Goal: Task Accomplishment & Management: Manage account settings

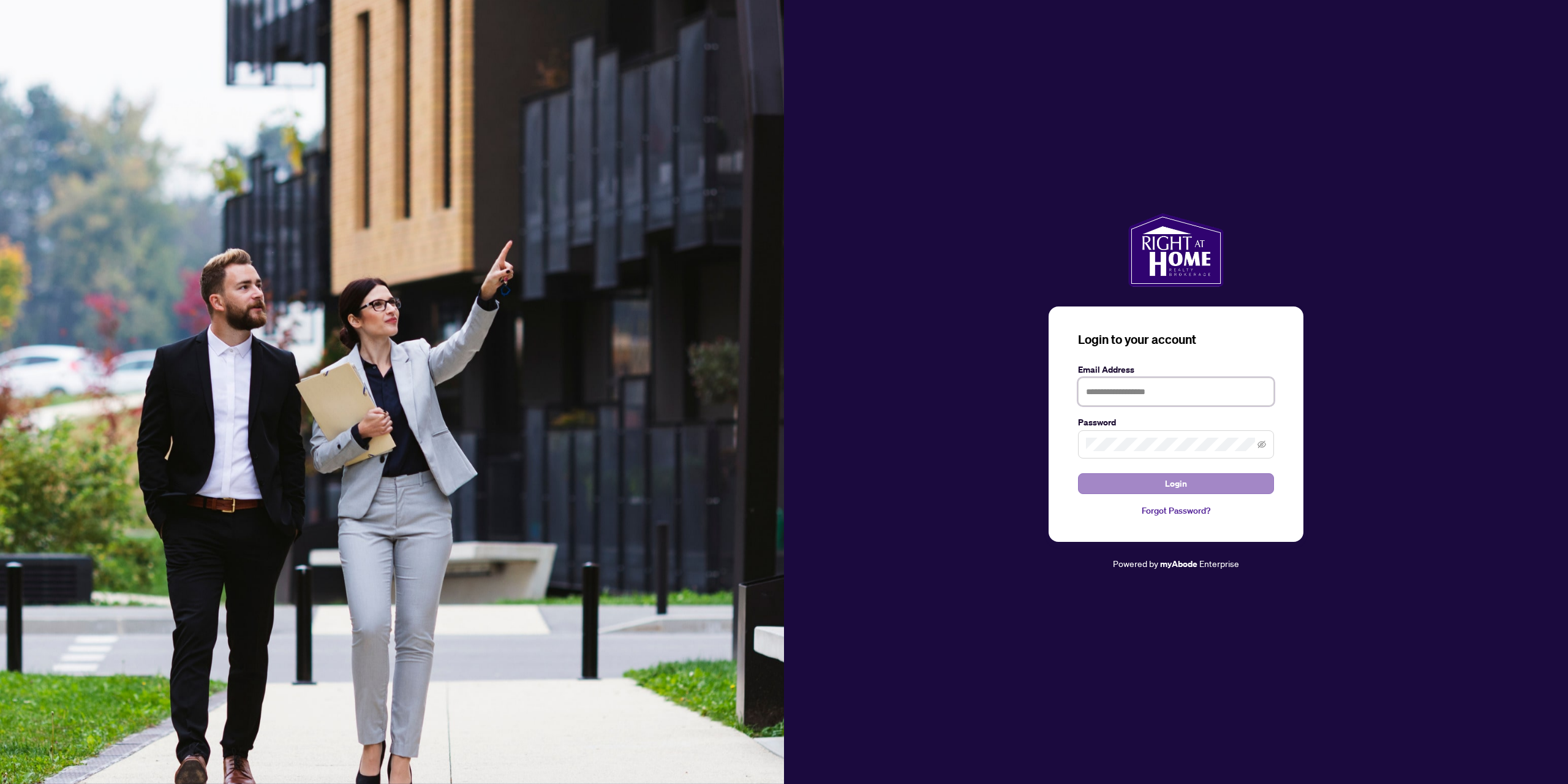
type input "**********"
click at [1232, 479] on button "Login" at bounding box center [1175, 483] width 196 height 20
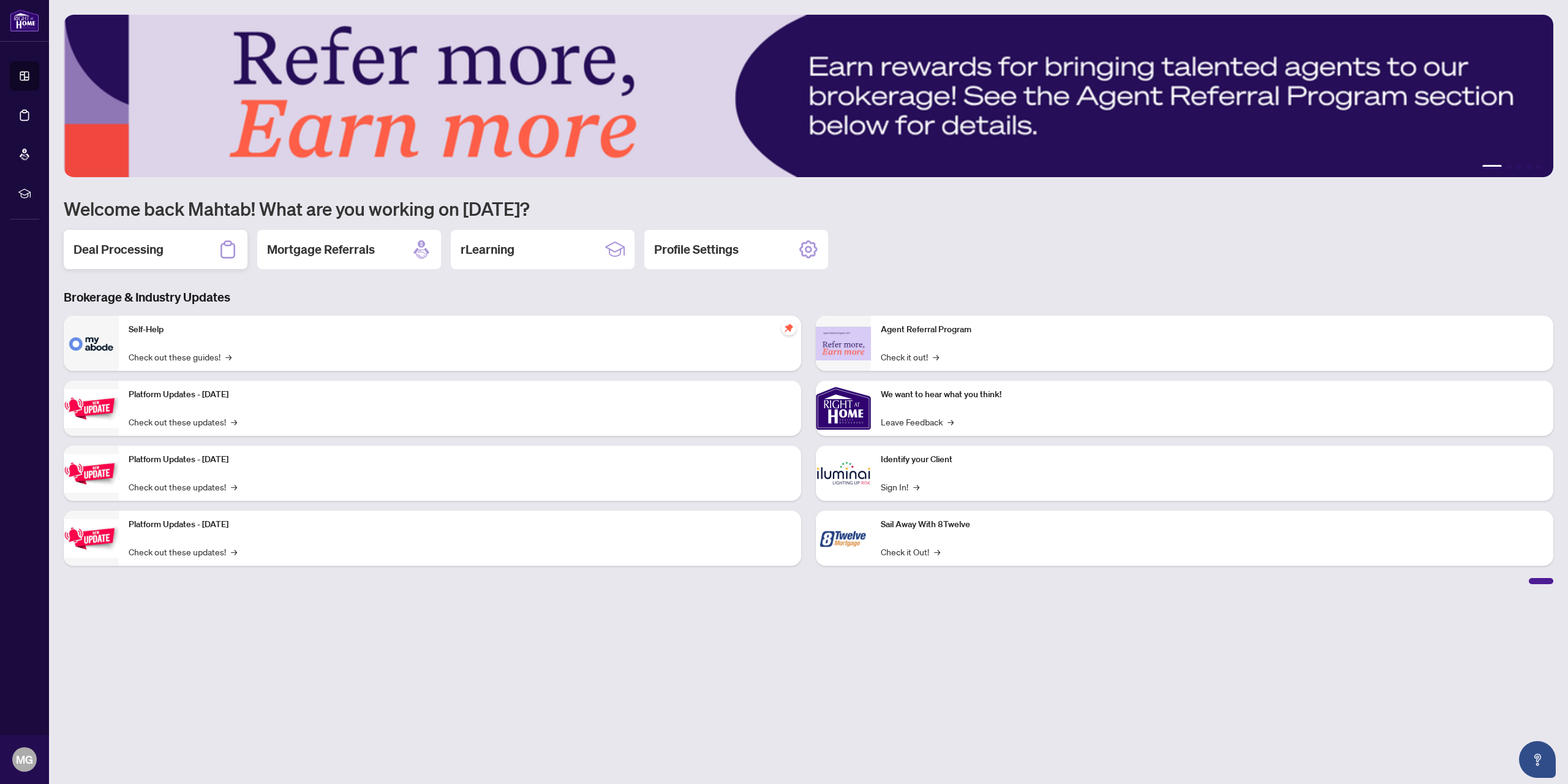
click at [147, 257] on h2 "Deal Processing" at bounding box center [118, 250] width 90 height 17
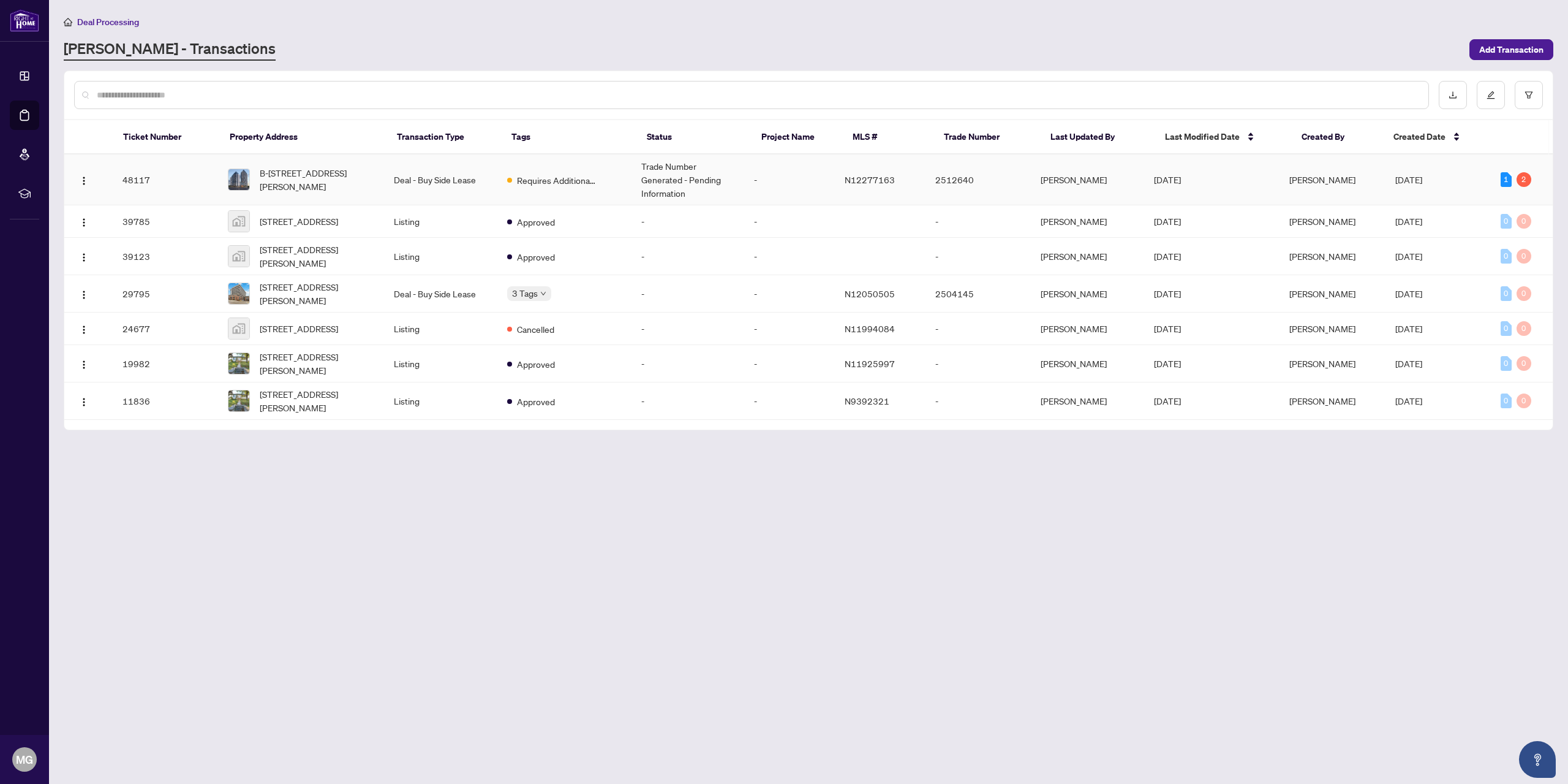
click at [529, 179] on span "Requires Additional Docs" at bounding box center [556, 179] width 79 height 13
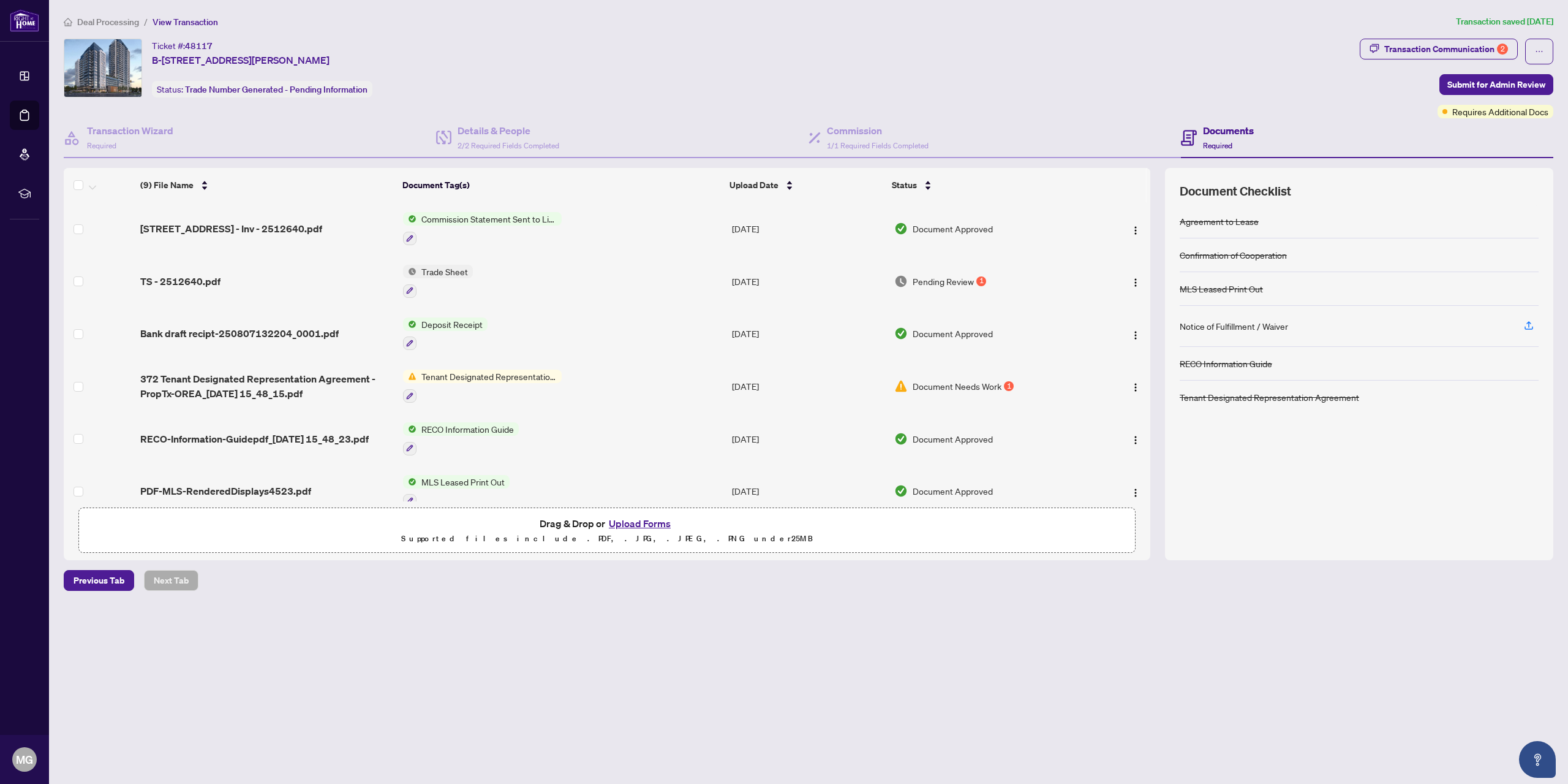
click at [914, 387] on span "Document Needs Work" at bounding box center [957, 386] width 89 height 13
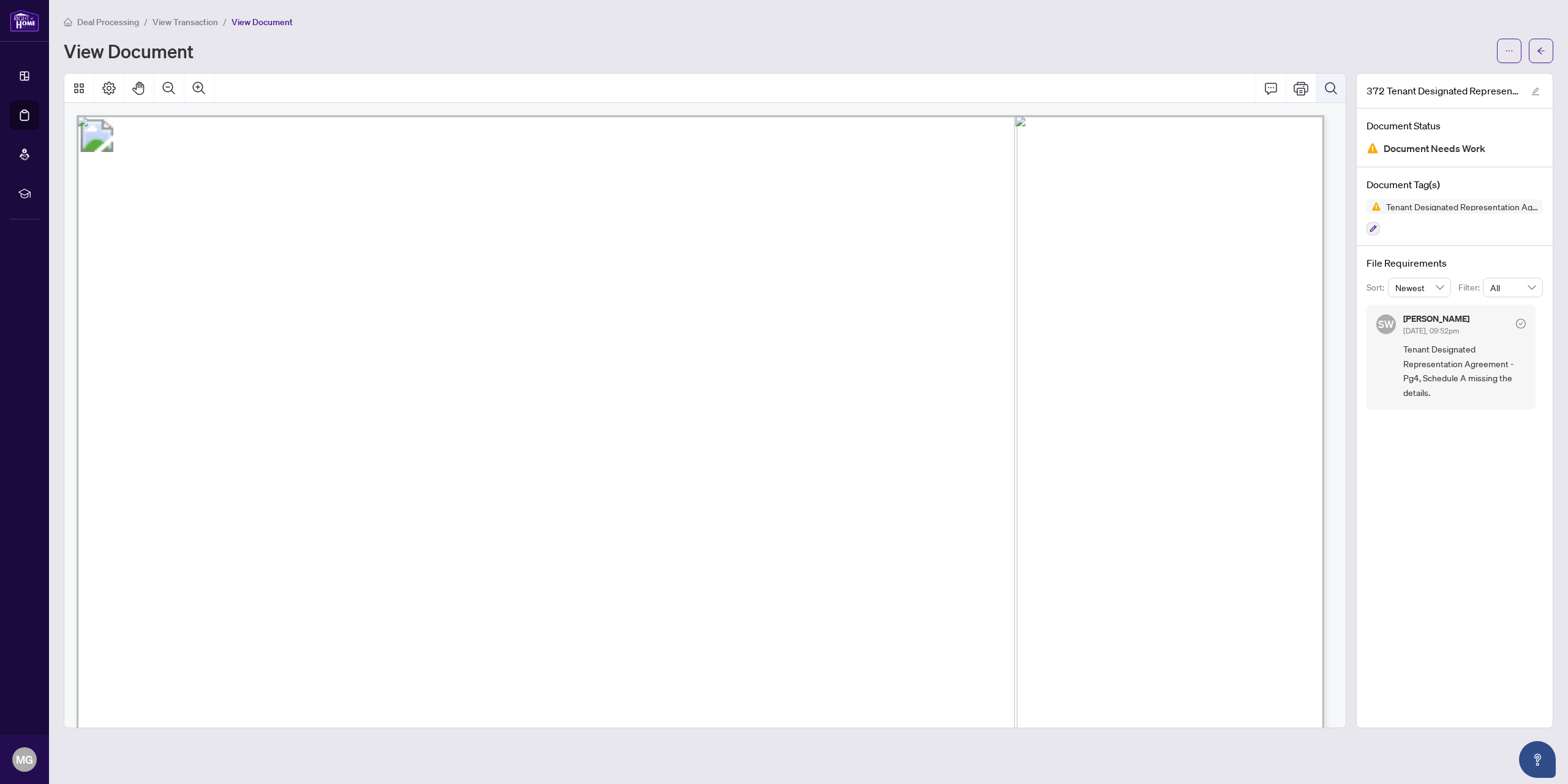
click at [1338, 84] on icon "Search Document" at bounding box center [1331, 88] width 15 height 15
click at [1322, 123] on button "Cancel" at bounding box center [1326, 121] width 20 height 20
click at [1544, 52] on icon "arrow-left" at bounding box center [1541, 50] width 9 height 9
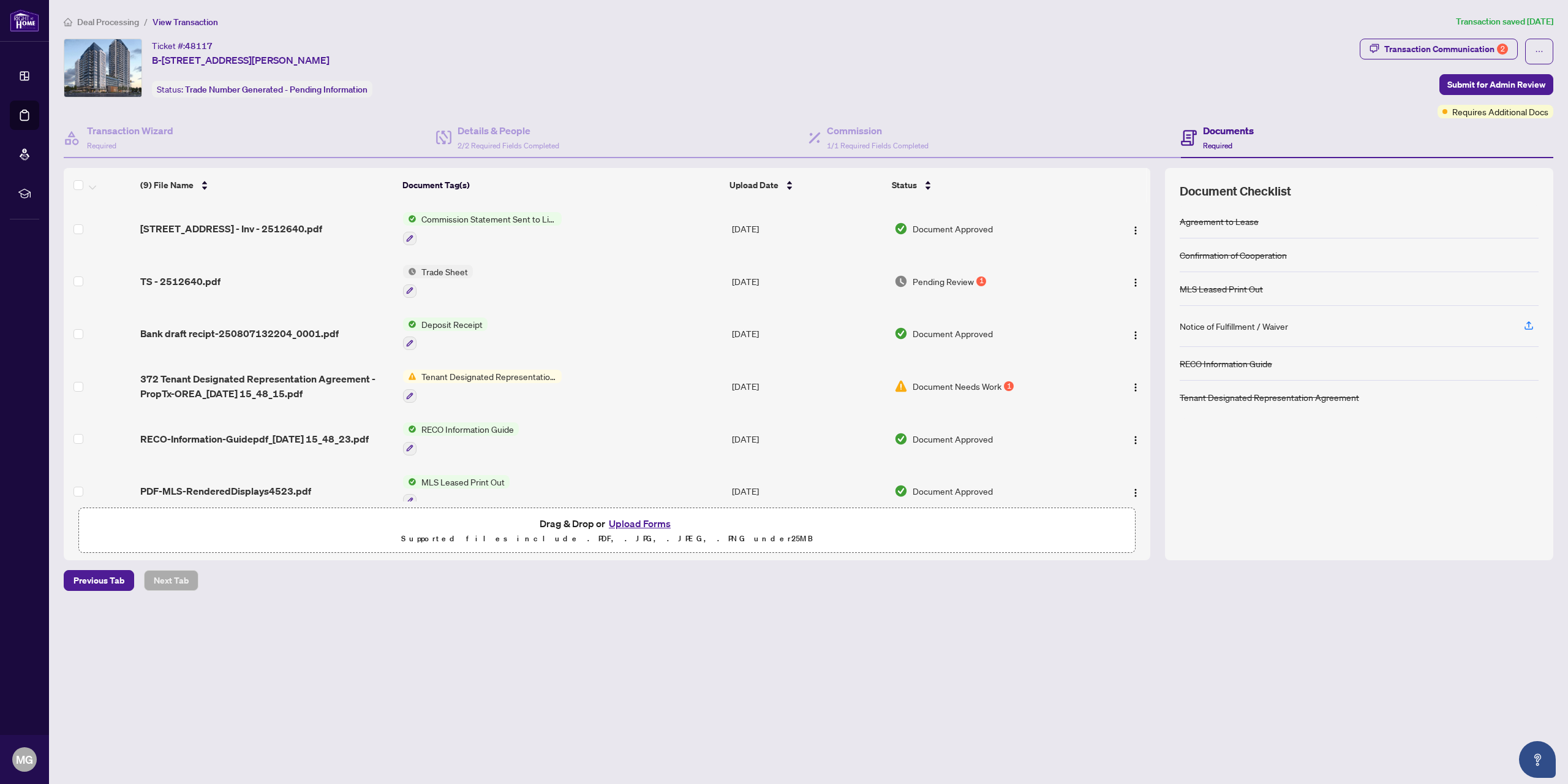
click at [961, 386] on span "Document Needs Work" at bounding box center [957, 386] width 89 height 13
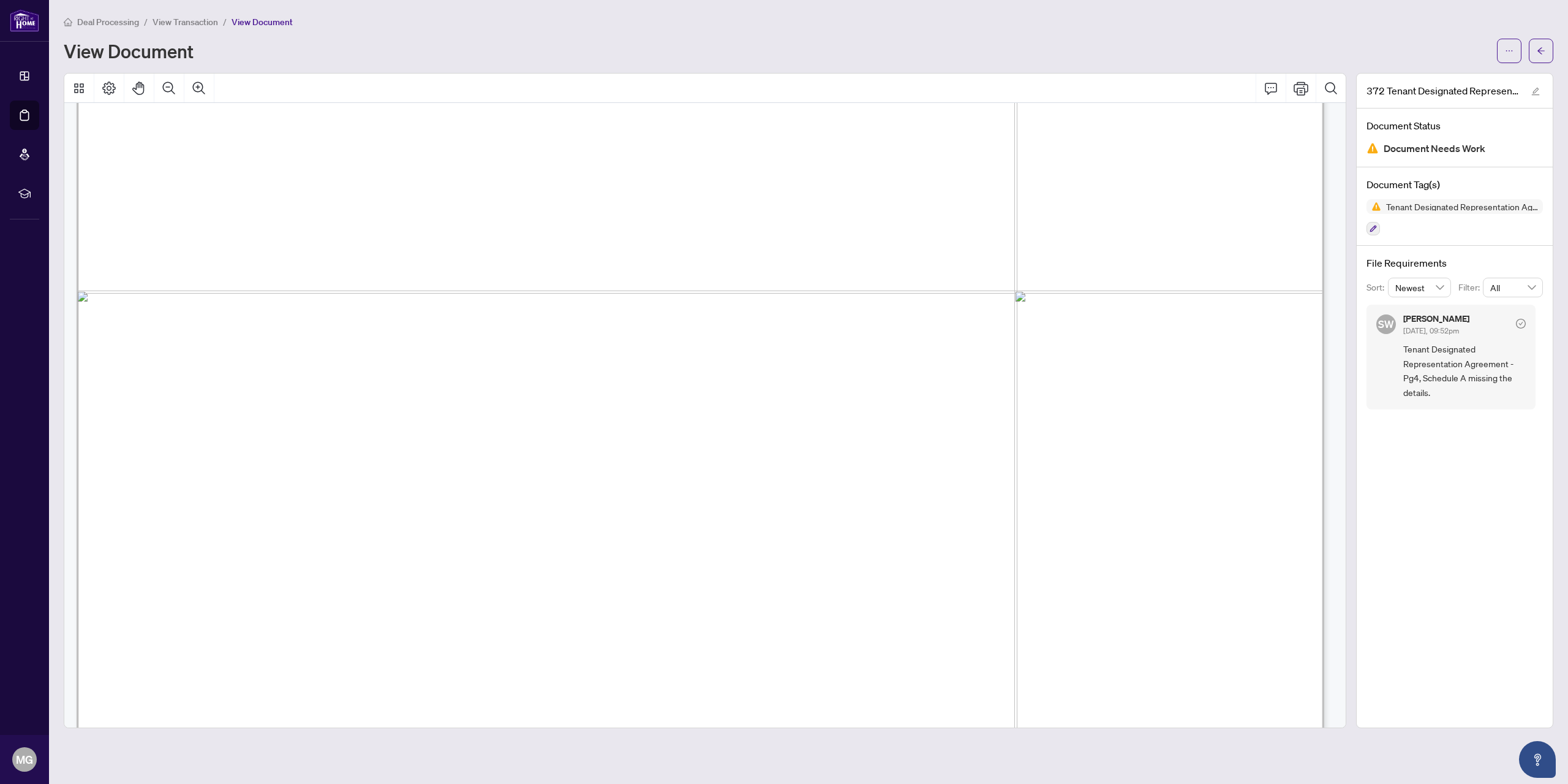
scroll to position [4107, 0]
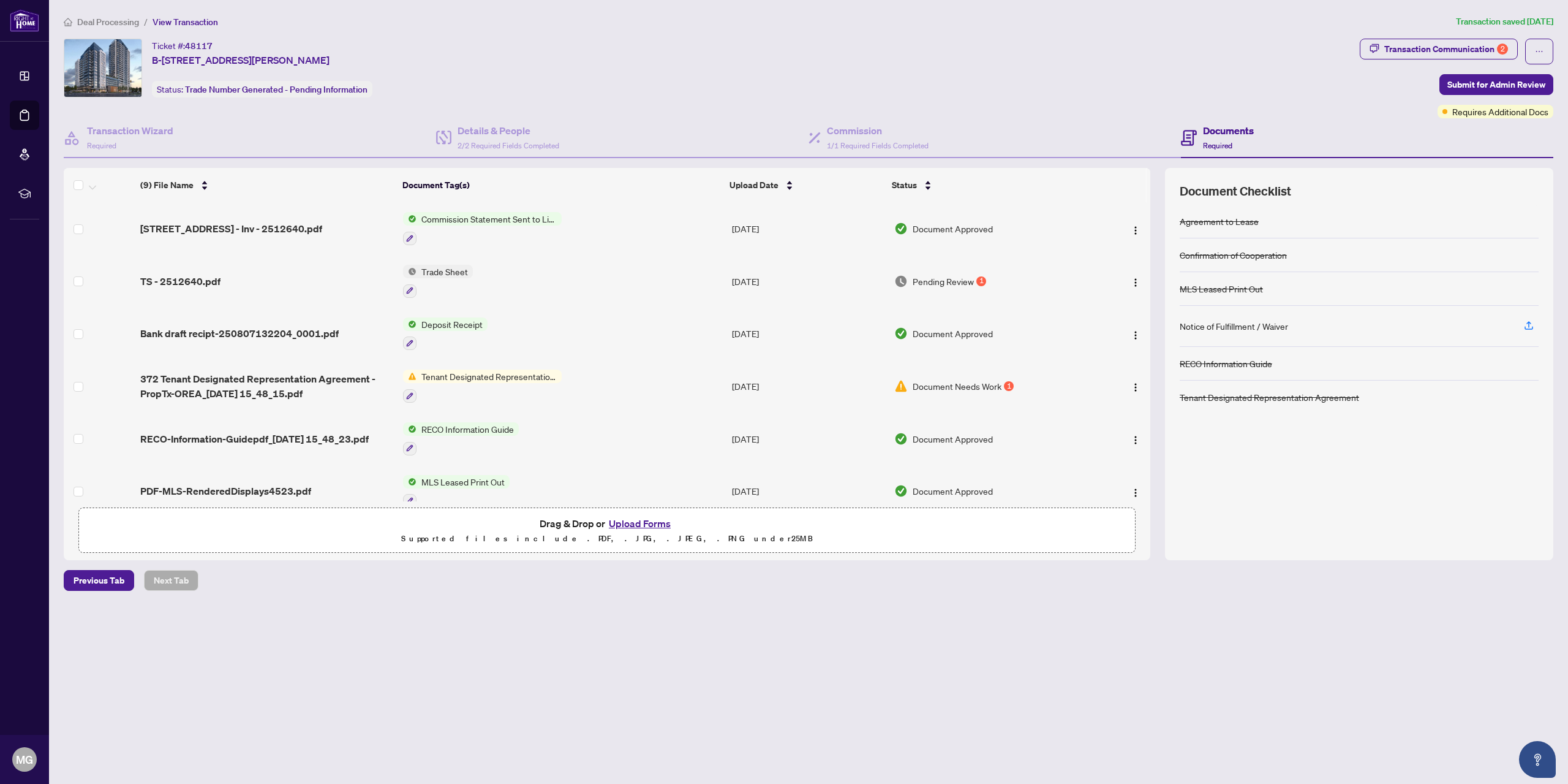
click at [943, 279] on span "Pending Review" at bounding box center [943, 281] width 61 height 13
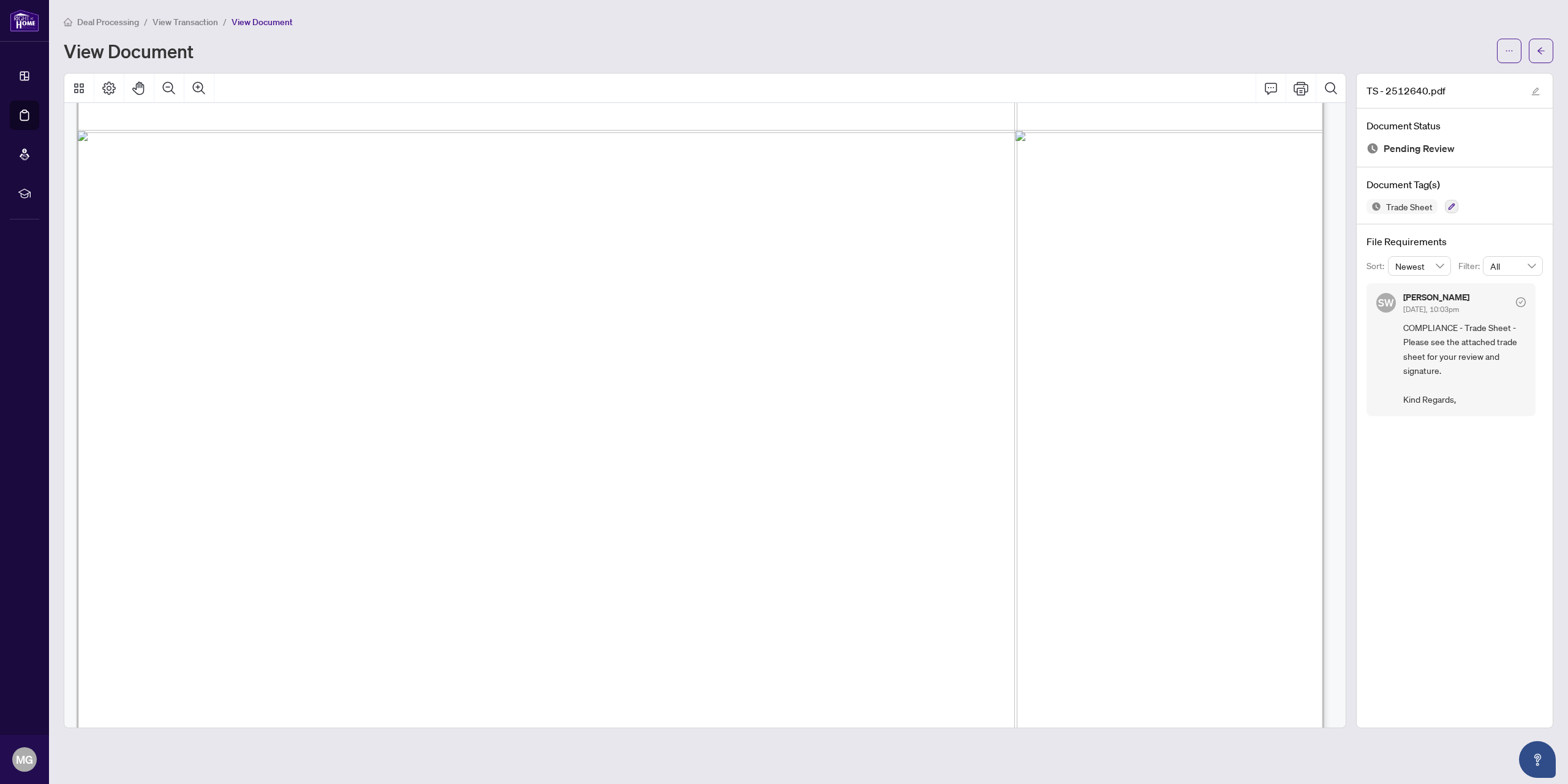
scroll to position [893, 0]
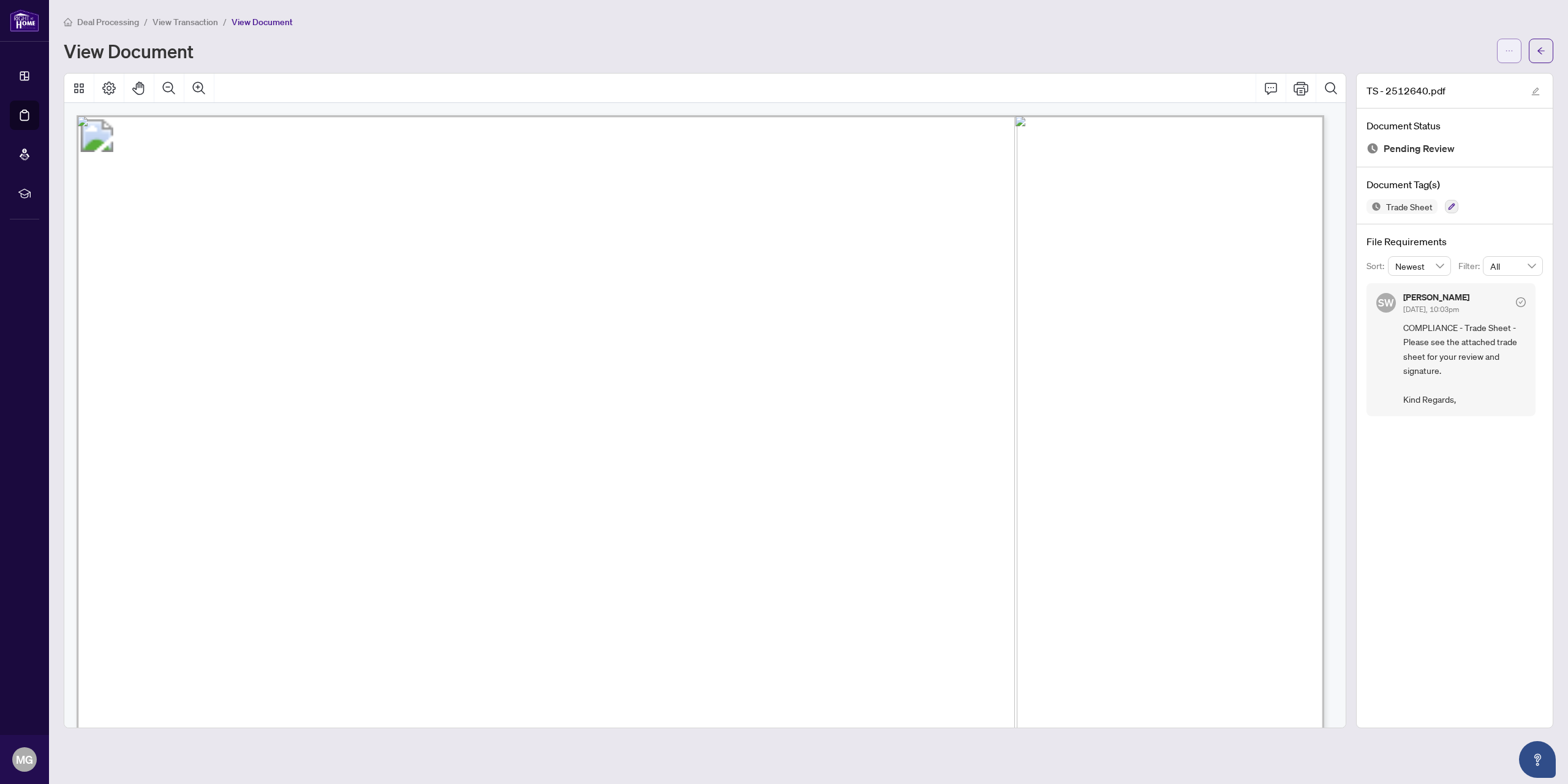
click at [1507, 53] on icon "ellipsis" at bounding box center [1509, 50] width 9 height 9
click at [1444, 77] on span "Download" at bounding box center [1465, 77] width 93 height 13
drag, startPoint x: 1368, startPoint y: 89, endPoint x: 1430, endPoint y: 87, distance: 62.0
click at [1430, 87] on span "TS - 2512640.pdf" at bounding box center [1406, 91] width 79 height 15
copy span "TS - 2512640."
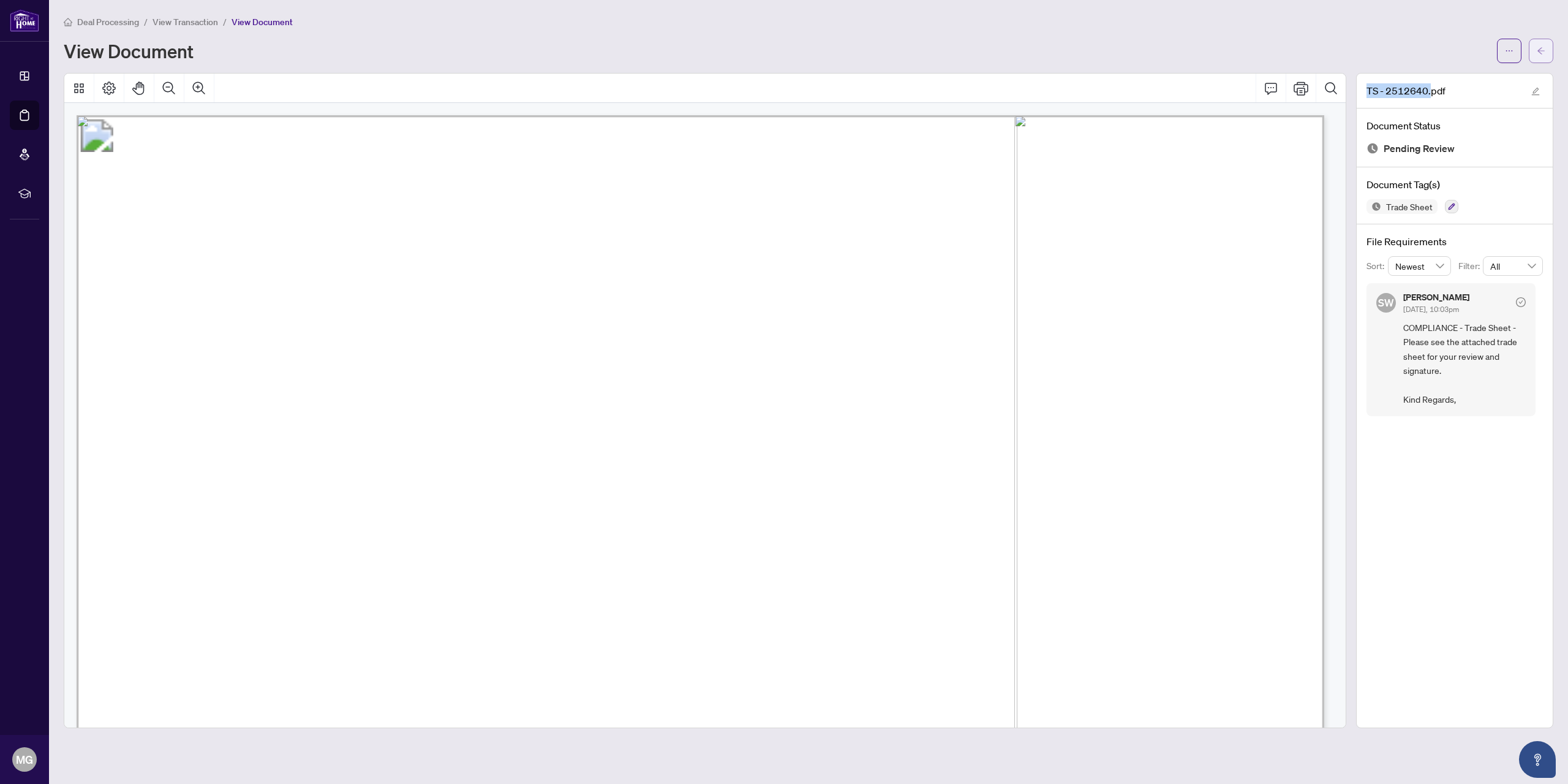
click at [1551, 43] on button "button" at bounding box center [1541, 50] width 24 height 24
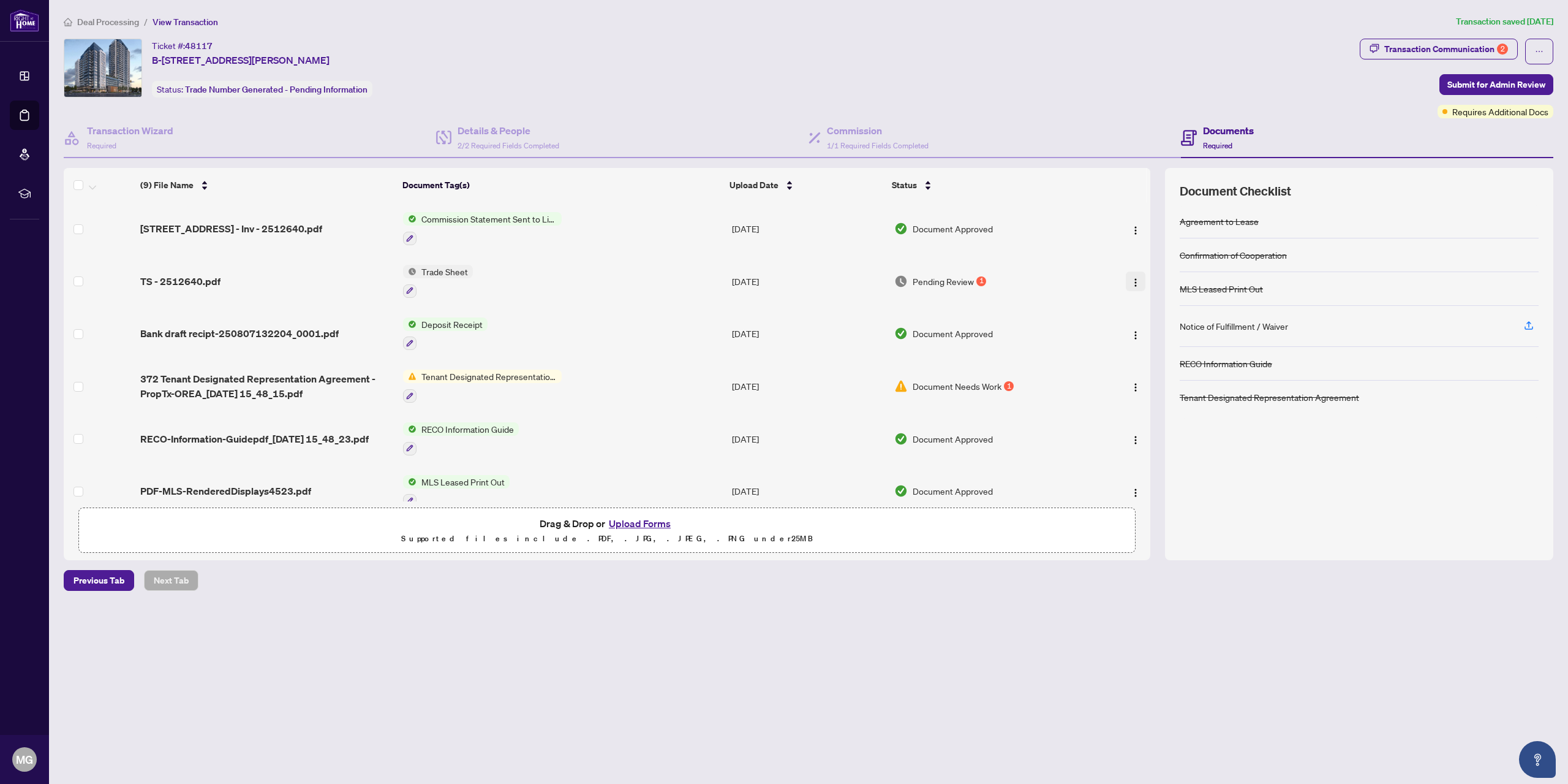
click at [1134, 279] on img "button" at bounding box center [1135, 283] width 9 height 9
click at [408, 289] on icon "button" at bounding box center [409, 290] width 7 height 7
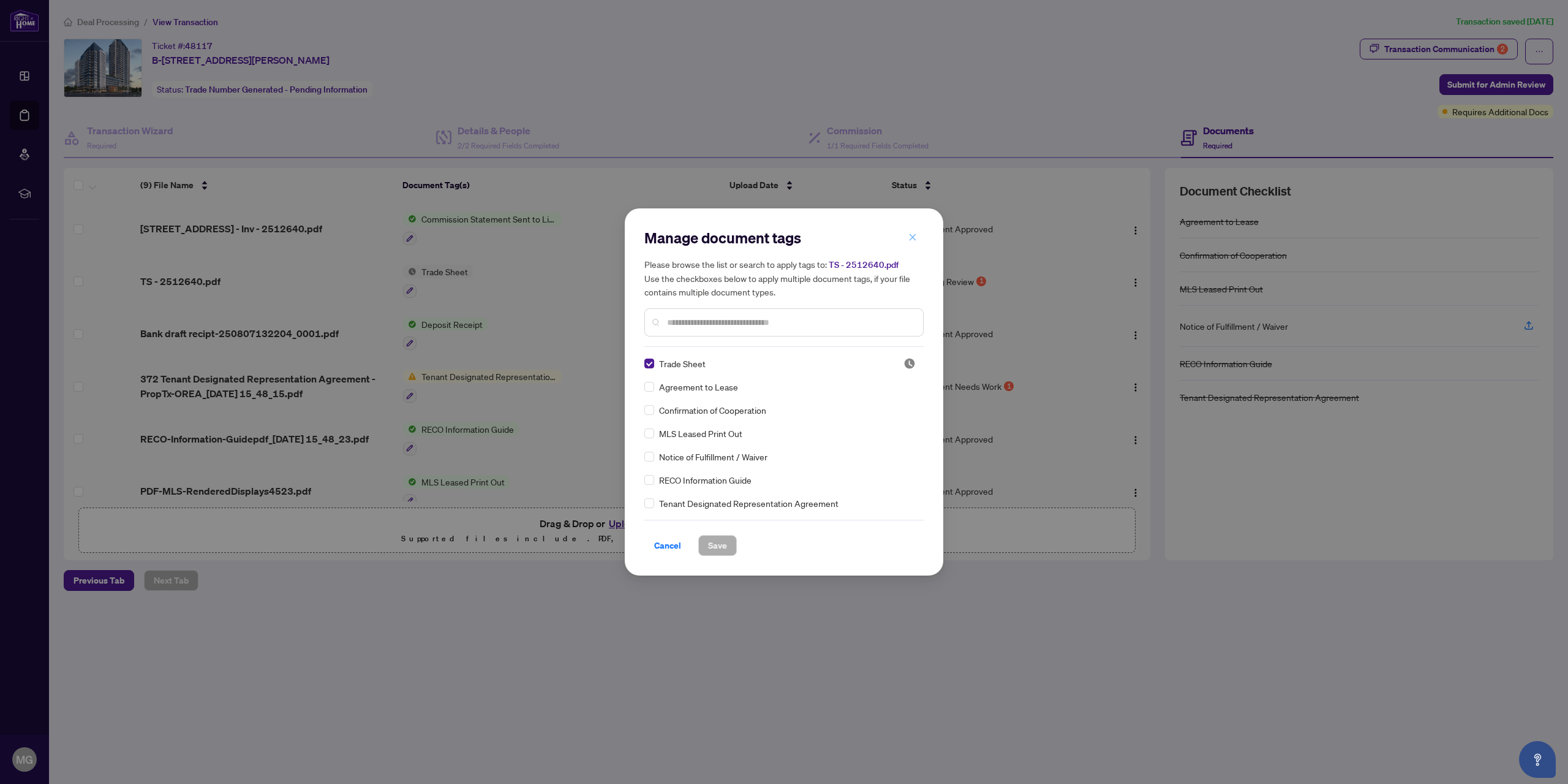
click at [909, 237] on icon "close" at bounding box center [913, 237] width 9 height 9
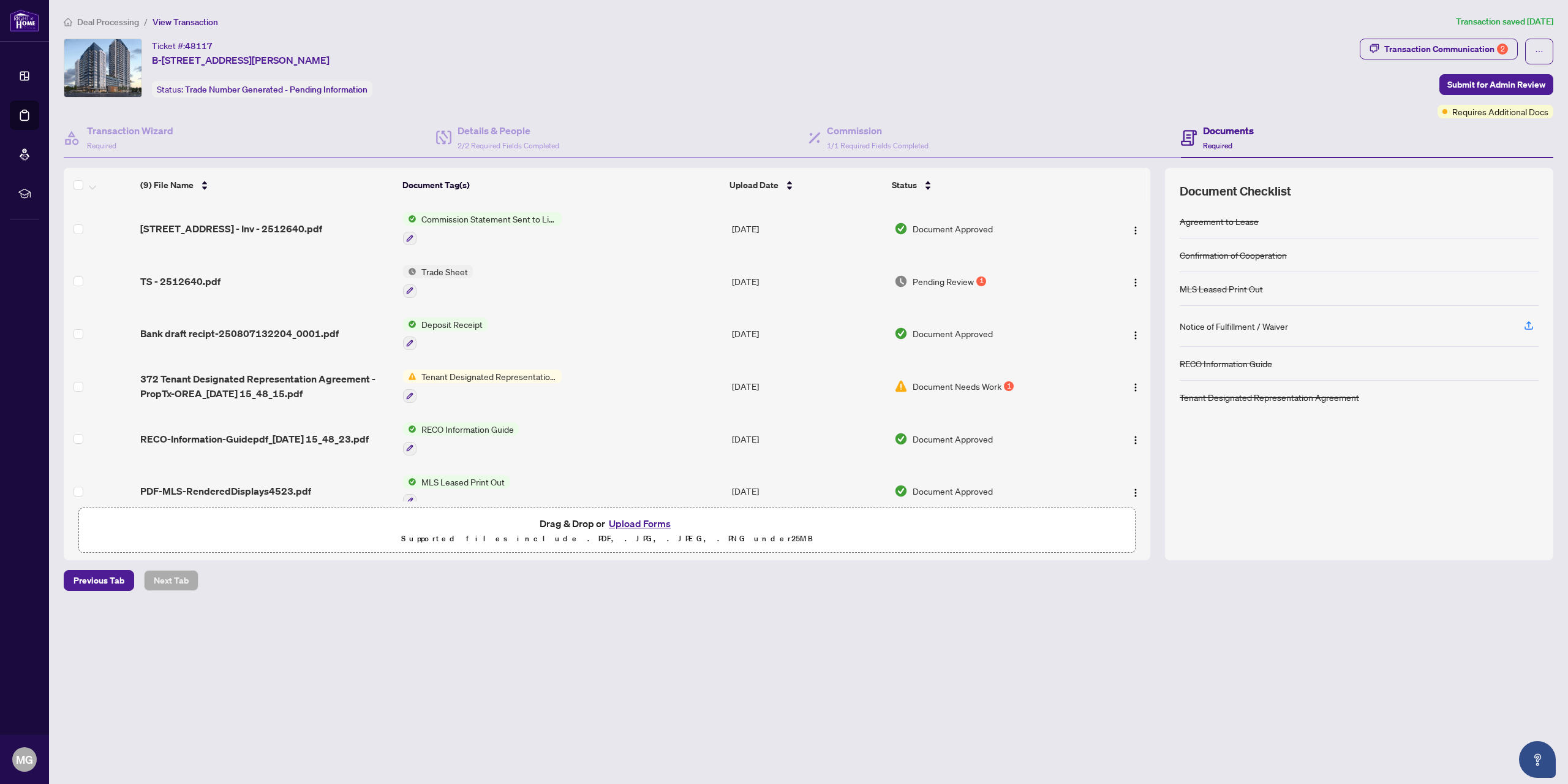
click at [644, 527] on button "Upload Forms" at bounding box center [640, 523] width 69 height 16
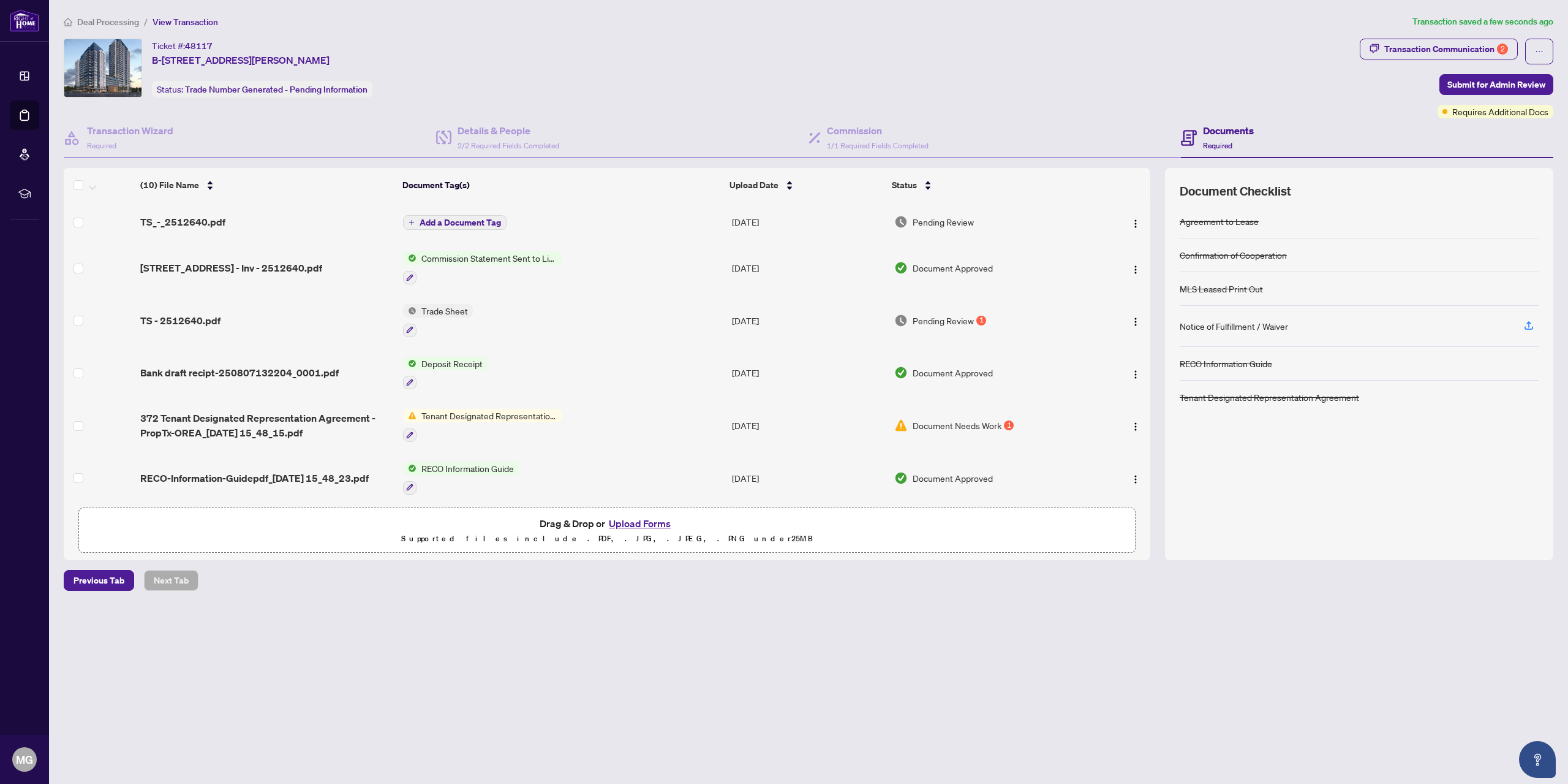
click at [428, 223] on span "Add a Document Tag" at bounding box center [460, 222] width 82 height 9
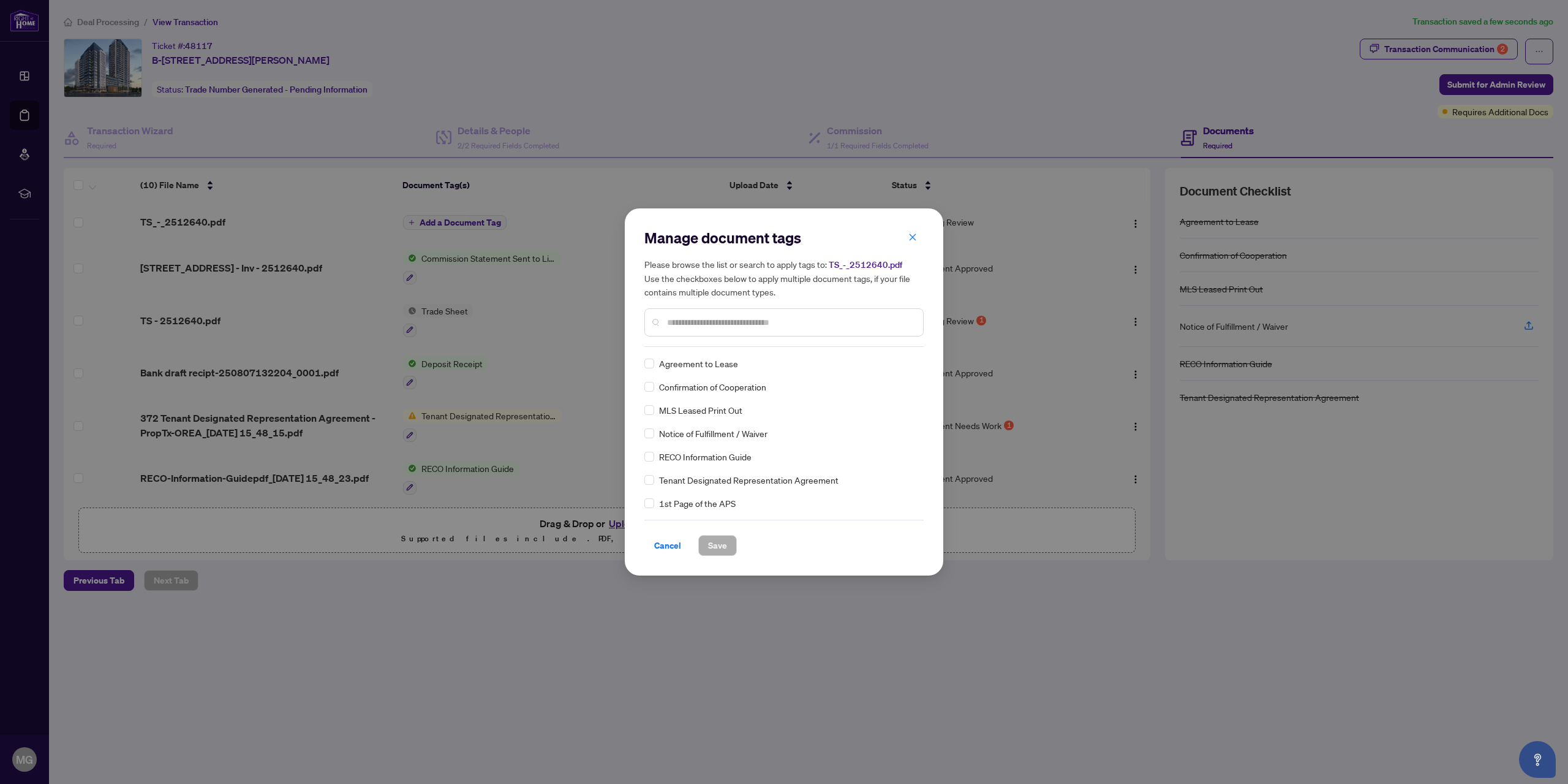
click at [687, 326] on input "text" at bounding box center [790, 322] width 246 height 13
type input "*****"
click at [718, 545] on span "Save" at bounding box center [718, 545] width 19 height 20
